Goal: Communication & Community: Share content

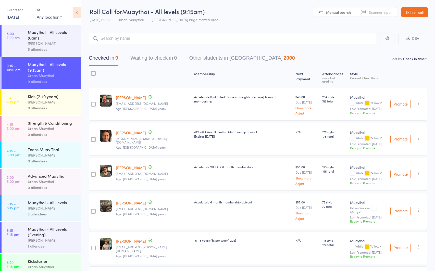
click at [421, 101] on icon "button" at bounding box center [418, 103] width 5 height 5
click at [45, 47] on div "5 attendees" at bounding box center [52, 49] width 49 height 6
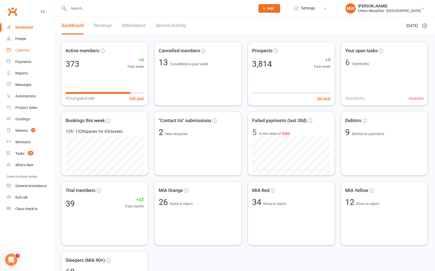
click at [25, 52] on div "Calendar" at bounding box center [22, 50] width 14 height 4
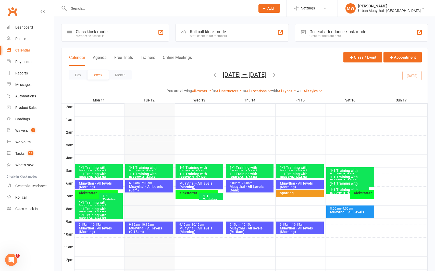
click at [147, 189] on div "Muaythai - All Levels (6am)" at bounding box center [150, 188] width 43 height 7
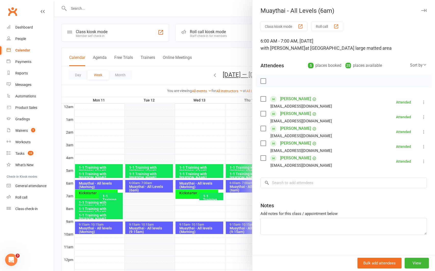
click at [145, 199] on div at bounding box center [244, 135] width 381 height 271
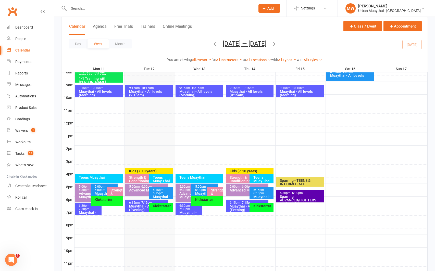
scroll to position [141, 0]
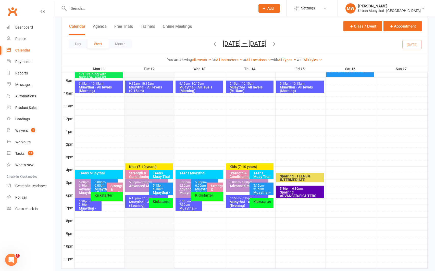
click at [82, 206] on span "- 7:30pm" at bounding box center [84, 203] width 11 height 7
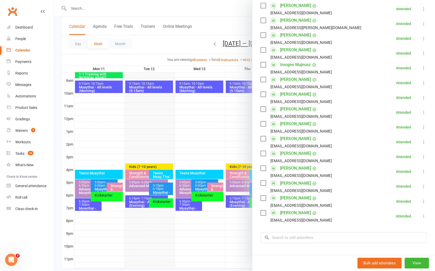
scroll to position [147, 0]
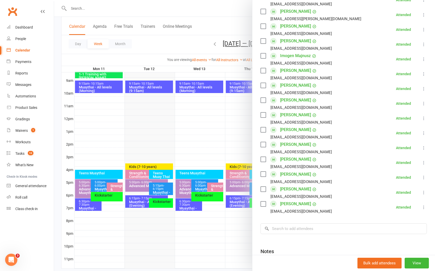
click at [305, 188] on link "Laura Whittaker" at bounding box center [295, 189] width 31 height 8
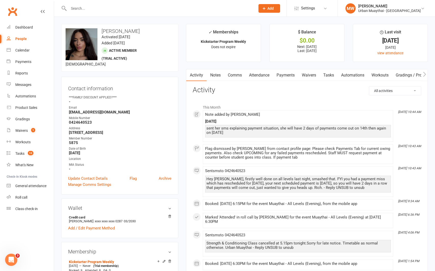
click at [289, 77] on link "Payments" at bounding box center [285, 75] width 25 height 12
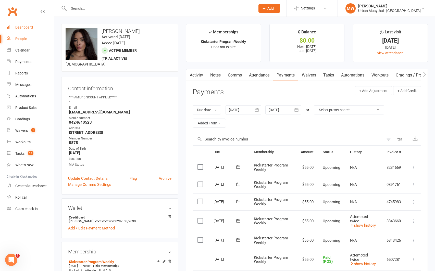
click at [22, 28] on div "Dashboard" at bounding box center [24, 27] width 18 height 4
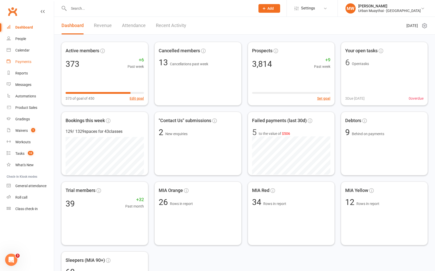
click at [21, 62] on div "Payments" at bounding box center [23, 62] width 16 height 4
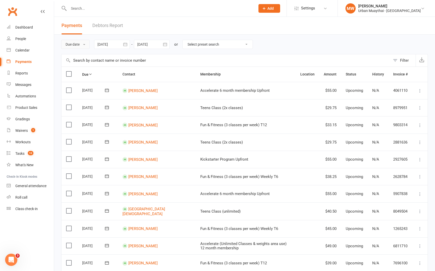
click at [70, 45] on button "Due date" at bounding box center [75, 44] width 28 height 9
click at [81, 76] on link "Date failed" at bounding box center [86, 76] width 51 height 10
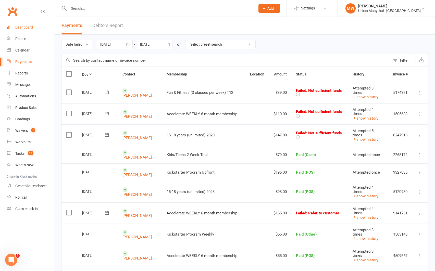
click at [23, 26] on div "Dashboard" at bounding box center [24, 27] width 18 height 4
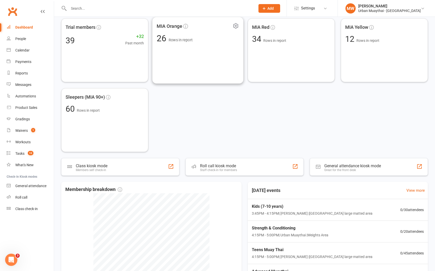
scroll to position [222, 0]
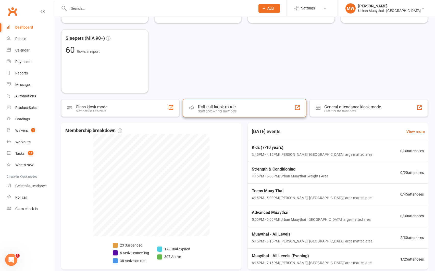
click at [216, 108] on div "Roll call kiosk mode" at bounding box center [217, 106] width 39 height 5
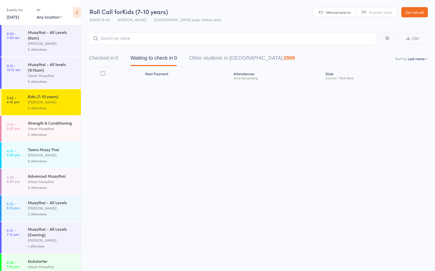
click at [43, 206] on div "[PERSON_NAME]" at bounding box center [52, 208] width 49 height 6
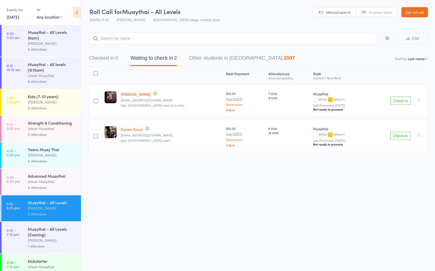
click at [109, 59] on button "Checked in 0" at bounding box center [103, 60] width 29 height 14
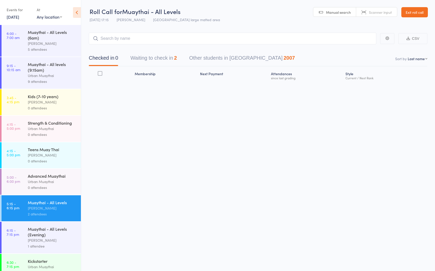
click at [113, 39] on input "search" at bounding box center [233, 39] width 288 height 12
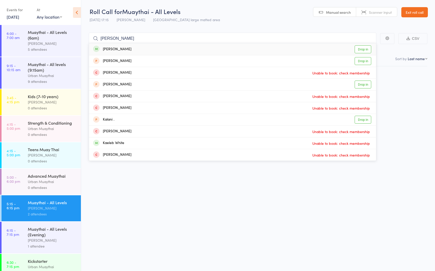
type input "kaleb hook"
click at [115, 49] on div "Kaleb Hook" at bounding box center [112, 49] width 38 height 6
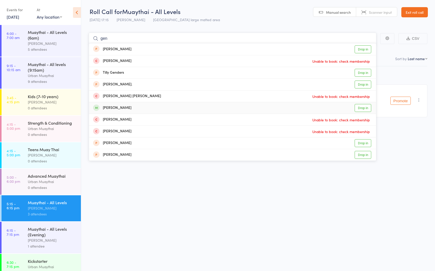
type input "gen"
click at [106, 109] on div "[PERSON_NAME]" at bounding box center [112, 108] width 38 height 6
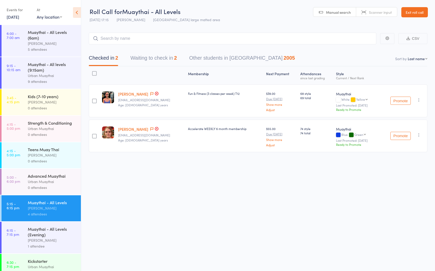
click at [140, 94] on link "[PERSON_NAME]" at bounding box center [133, 93] width 30 height 5
click at [134, 130] on link "Kaleb Hook" at bounding box center [133, 129] width 30 height 5
click at [139, 39] on input "search" at bounding box center [233, 39] width 288 height 12
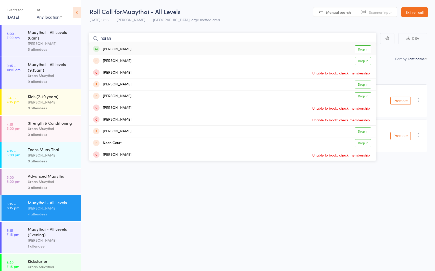
type input "norah"
click at [136, 48] on div "Norah Niuqila Drop in" at bounding box center [232, 49] width 287 height 12
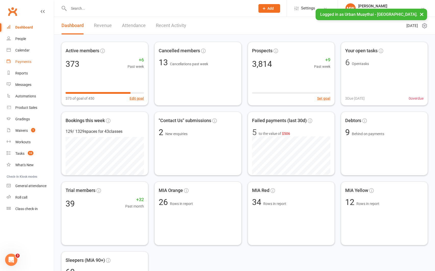
click at [26, 61] on div "Payments" at bounding box center [23, 62] width 16 height 4
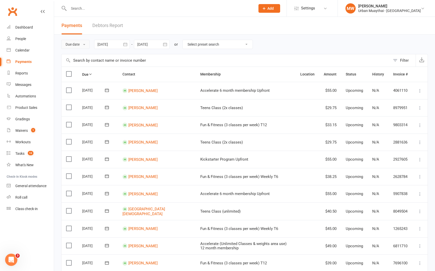
click at [73, 46] on button "Due date" at bounding box center [75, 44] width 28 height 9
click at [83, 76] on link "Date failed" at bounding box center [86, 76] width 51 height 10
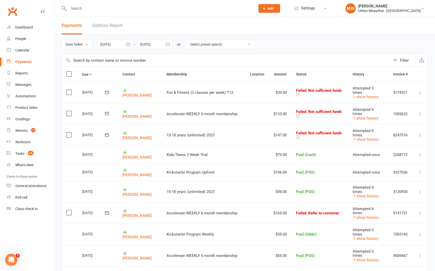
click at [129, 43] on icon "button" at bounding box center [128, 44] width 5 height 5
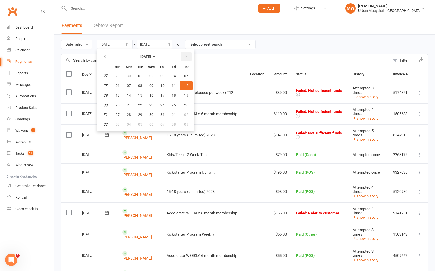
click at [185, 57] on icon "button" at bounding box center [186, 57] width 4 height 4
click at [142, 85] on span "05" at bounding box center [140, 86] width 4 height 4
type input "05 Aug 2025"
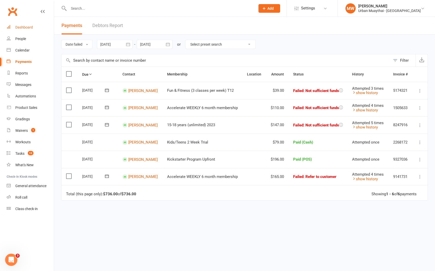
click at [26, 25] on div "Dashboard" at bounding box center [24, 27] width 18 height 4
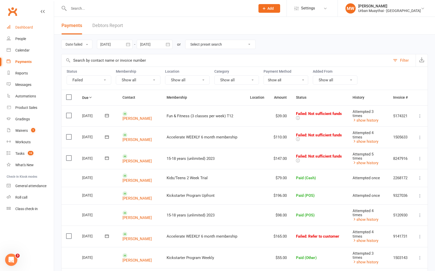
click at [29, 26] on div "Dashboard" at bounding box center [24, 27] width 18 height 4
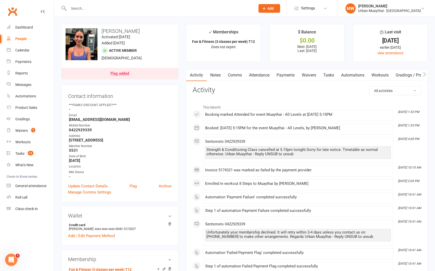
click at [289, 74] on link "Payments" at bounding box center [285, 75] width 25 height 12
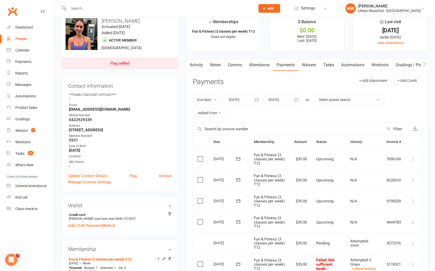
scroll to position [11, 0]
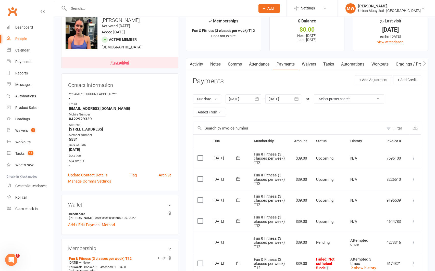
click at [248, 97] on div at bounding box center [244, 98] width 36 height 9
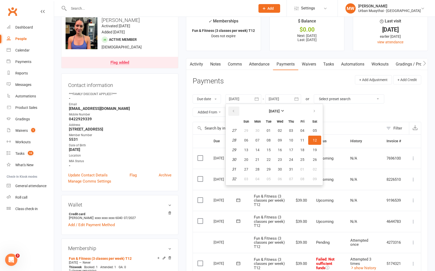
click at [237, 112] on button "button" at bounding box center [233, 111] width 11 height 9
click at [253, 128] on table "[DATE] Sun Mon Tue Wed Thu Fri Sat 23 01 02 03 04 05 06 07 24 08 09 10 11 12 13…" at bounding box center [274, 144] width 95 height 79
click at [251, 130] on button "01" at bounding box center [246, 130] width 11 height 9
type input "[DATE]"
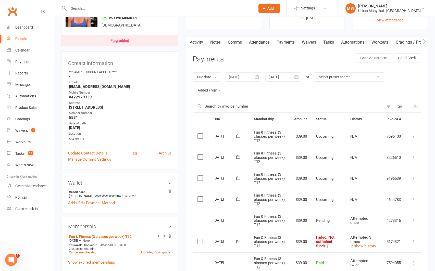
scroll to position [0, 0]
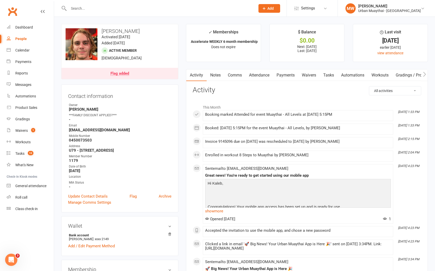
click at [291, 76] on link "Payments" at bounding box center [285, 75] width 25 height 12
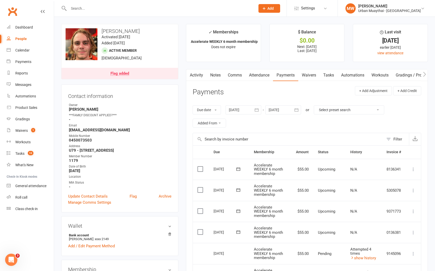
click at [254, 111] on button "button" at bounding box center [256, 109] width 9 height 9
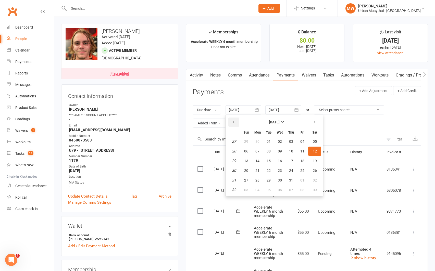
click at [230, 121] on button "button" at bounding box center [233, 122] width 11 height 9
click at [291, 143] on span "01" at bounding box center [291, 142] width 4 height 4
type input "[DATE]"
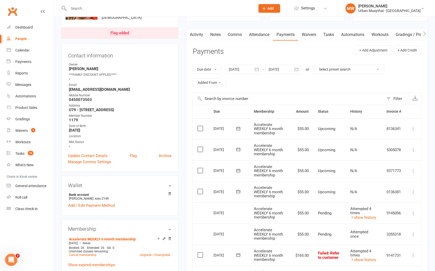
scroll to position [40, 0]
click at [214, 35] on link "Notes" at bounding box center [216, 36] width 18 height 12
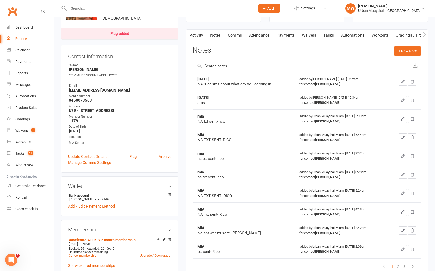
click at [230, 36] on link "Comms" at bounding box center [234, 36] width 21 height 12
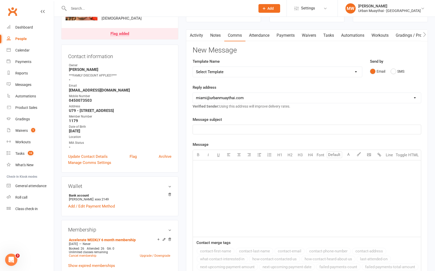
click at [203, 34] on link "Activity" at bounding box center [196, 36] width 20 height 12
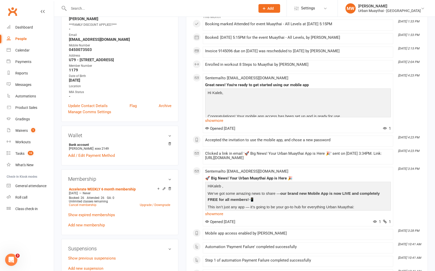
scroll to position [93, 0]
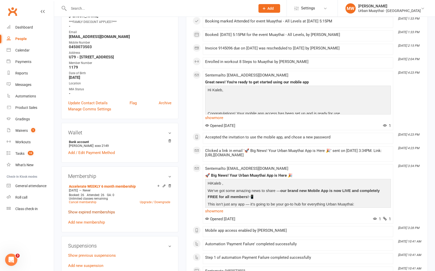
click at [103, 211] on link "Show expired memberships" at bounding box center [91, 212] width 47 height 5
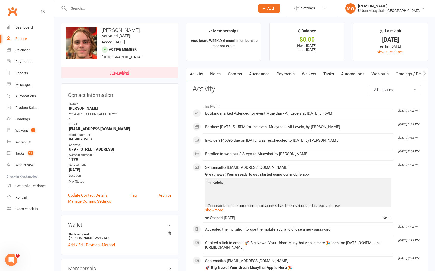
scroll to position [0, 0]
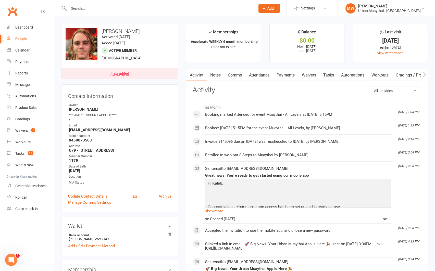
click at [288, 75] on link "Payments" at bounding box center [285, 75] width 25 height 12
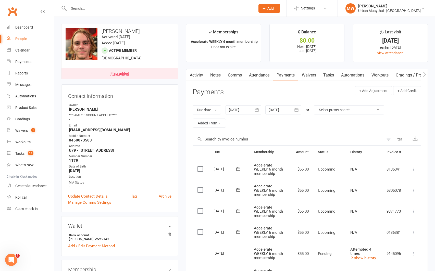
click at [235, 76] on link "Comms" at bounding box center [234, 75] width 21 height 12
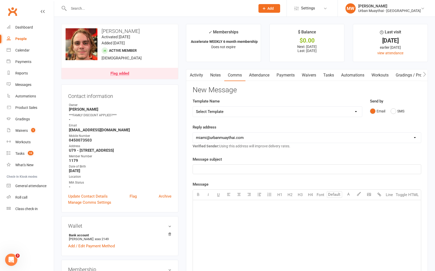
click at [214, 171] on p "﻿" at bounding box center [307, 169] width 222 height 6
drag, startPoint x: 248, startPoint y: 169, endPoint x: 225, endPoint y: 168, distance: 23.3
click at [224, 168] on p "Urban Muaythai Membership" at bounding box center [307, 169] width 222 height 6
click at [227, 205] on p "﻿" at bounding box center [307, 207] width 222 height 6
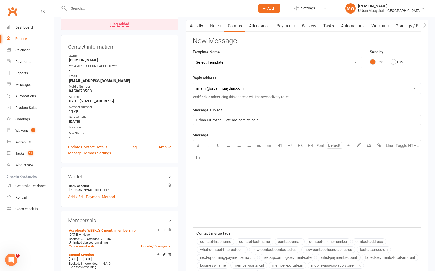
scroll to position [53, 0]
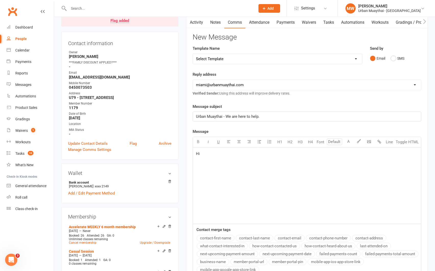
click at [230, 236] on button "contact-first-name" at bounding box center [216, 238] width 38 height 7
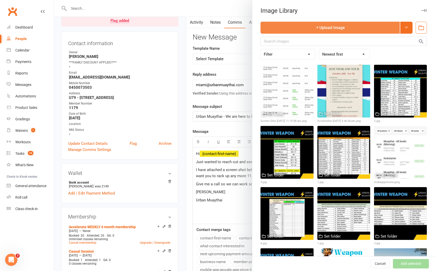
click at [341, 28] on button "Upload Image" at bounding box center [329, 28] width 139 height 12
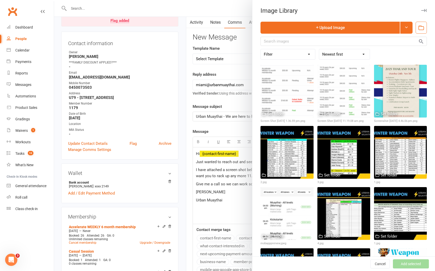
click at [286, 89] on div at bounding box center [286, 91] width 53 height 53
click at [404, 262] on button "Add selected" at bounding box center [411, 263] width 36 height 9
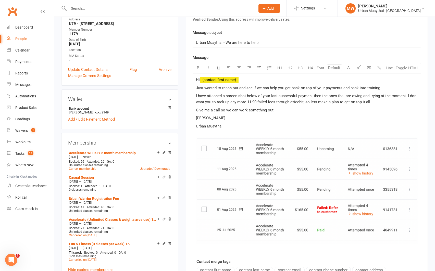
scroll to position [127, 0]
click at [247, 102] on span "I have attached a screen shot below of your last successful payment then the on…" at bounding box center [307, 98] width 223 height 11
click at [306, 102] on span "I have attached a screen shot below of your last successful payment then the on…" at bounding box center [307, 98] width 223 height 11
click at [285, 109] on p "Give me a call so we can work something out." at bounding box center [307, 110] width 222 height 6
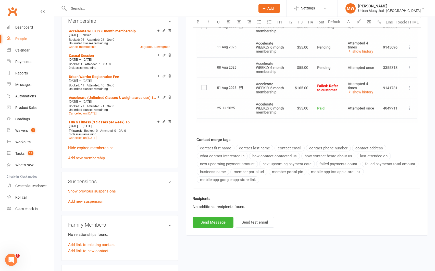
scroll to position [252, 0]
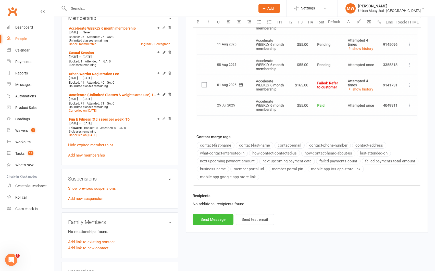
click at [205, 218] on button "Send Message" at bounding box center [213, 219] width 41 height 11
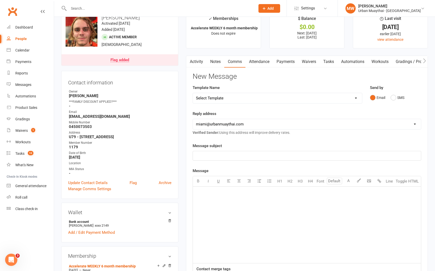
scroll to position [0, 0]
